Goal: Information Seeking & Learning: Learn about a topic

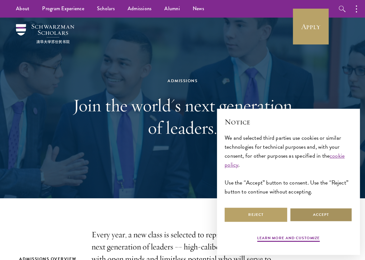
click at [332, 215] on button "Accept" at bounding box center [321, 214] width 63 height 14
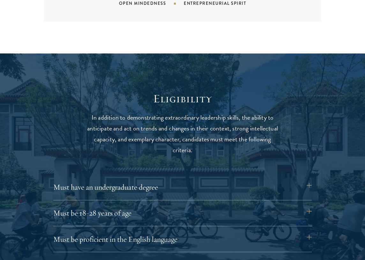
scroll to position [799, 0]
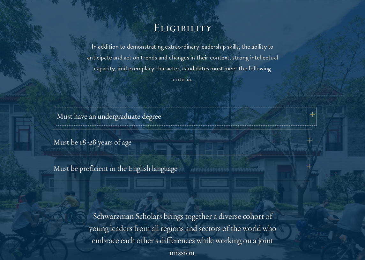
click at [312, 114] on button "Must have an undergraduate degree" at bounding box center [186, 115] width 259 height 15
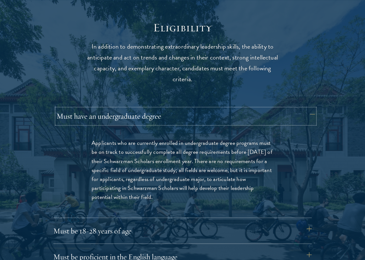
click at [311, 114] on button "Must have an undergraduate degree" at bounding box center [186, 115] width 259 height 15
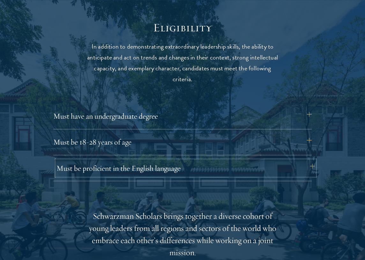
click at [310, 165] on button "Must be proficient in the English language" at bounding box center [186, 167] width 259 height 15
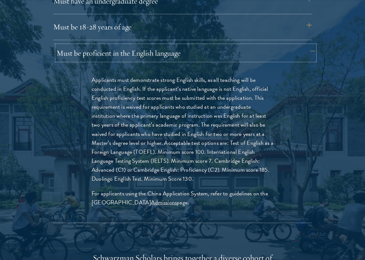
scroll to position [926, 0]
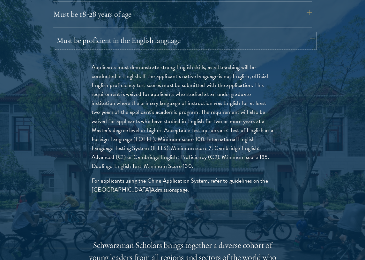
click at [308, 40] on button "Must be proficient in the English language" at bounding box center [186, 39] width 259 height 15
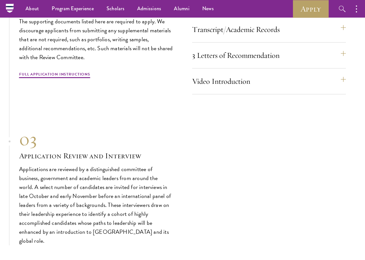
scroll to position [2108, 0]
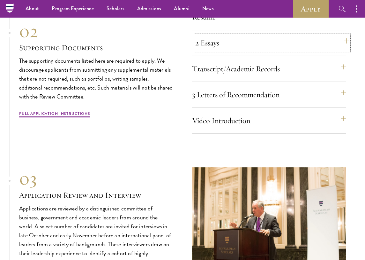
click at [345, 50] on button "2 Essays" at bounding box center [272, 42] width 154 height 15
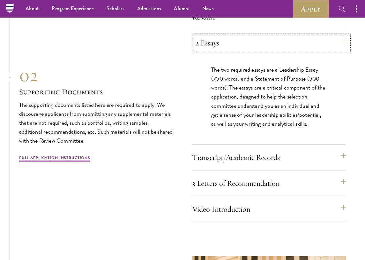
click at [345, 50] on button "2 Essays" at bounding box center [272, 42] width 154 height 15
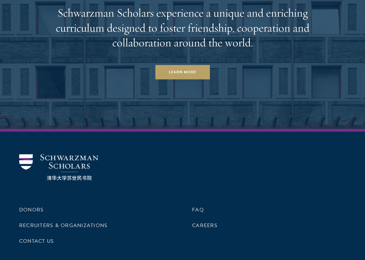
scroll to position [3249, 0]
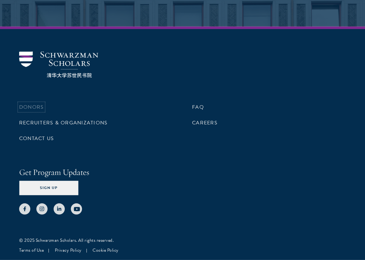
click at [37, 107] on link "Donors" at bounding box center [31, 107] width 25 height 8
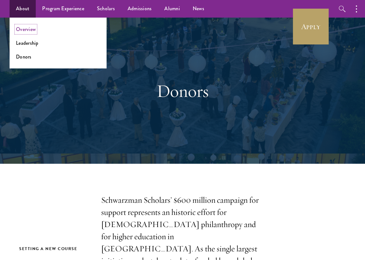
click at [28, 30] on link "Overview" at bounding box center [26, 29] width 20 height 7
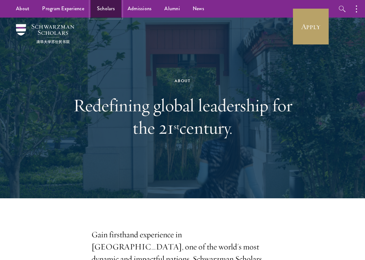
click at [100, 10] on link "Scholars" at bounding box center [106, 9] width 31 height 18
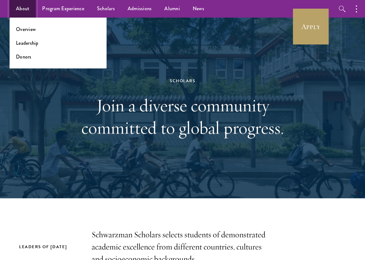
click at [24, 8] on link "About" at bounding box center [23, 9] width 26 height 18
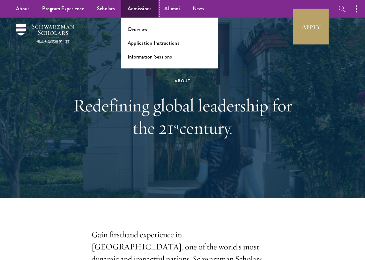
click at [139, 11] on link "Admissions" at bounding box center [139, 9] width 37 height 18
